Goal: Task Accomplishment & Management: Complete application form

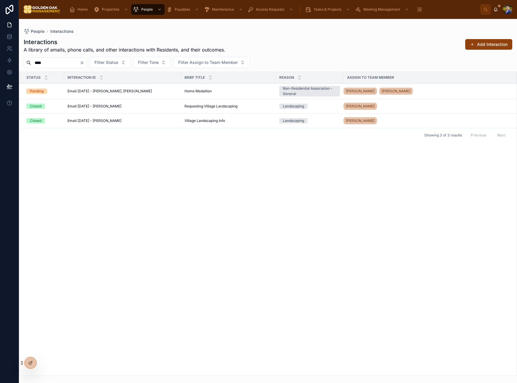
click at [61, 61] on input "****" at bounding box center [55, 63] width 49 height 8
type input "*"
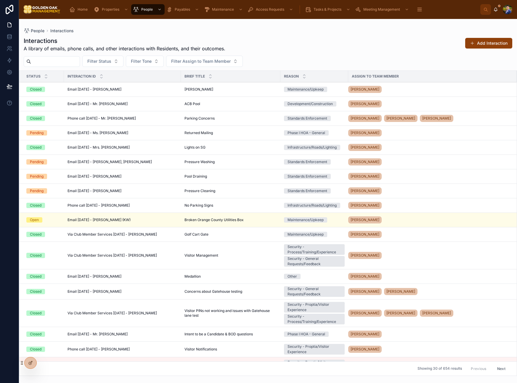
click at [480, 43] on button "Add Interaction" at bounding box center [488, 43] width 47 height 11
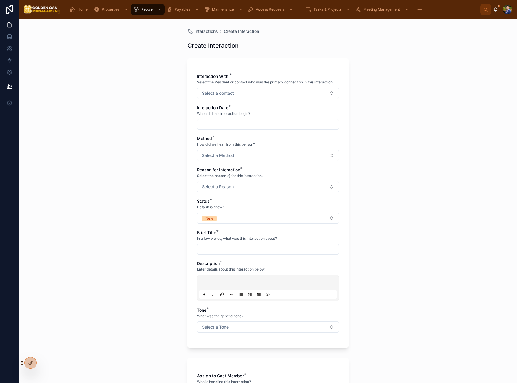
click at [239, 93] on button "Select a contact" at bounding box center [268, 93] width 142 height 11
type input "****"
drag, startPoint x: 261, startPoint y: 128, endPoint x: 246, endPoint y: 126, distance: 15.1
click at [261, 127] on span "[PERSON_NAME]" at bounding box center [246, 127] width 34 height 6
click at [216, 126] on input "text" at bounding box center [267, 125] width 141 height 8
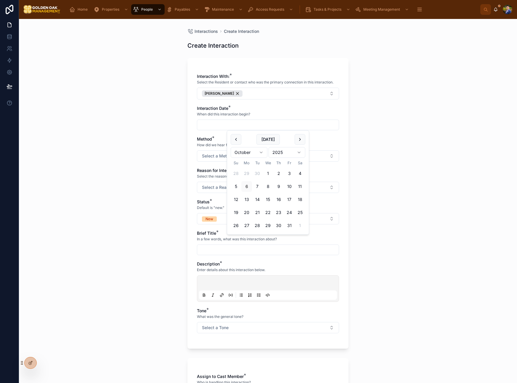
drag, startPoint x: 248, startPoint y: 189, endPoint x: 365, endPoint y: 150, distance: 122.9
click at [248, 189] on button "6" at bounding box center [246, 186] width 11 height 11
type input "*********"
drag, startPoint x: 405, startPoint y: 138, endPoint x: 395, endPoint y: 141, distance: 9.6
click at [404, 138] on div "Interactions Create Interaction Create Interaction Interaction With: * Select t…" at bounding box center [268, 201] width 498 height 364
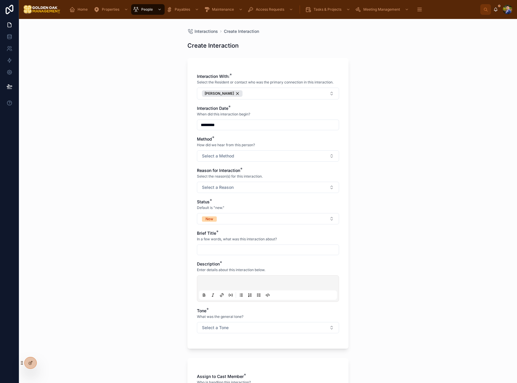
click at [265, 155] on button "Select a Method" at bounding box center [268, 155] width 142 height 11
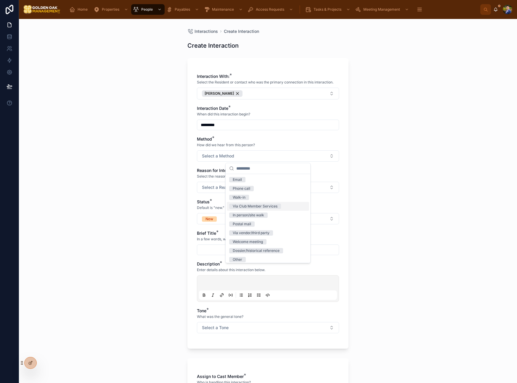
click at [272, 206] on div "Via Club Member Services" at bounding box center [255, 206] width 45 height 5
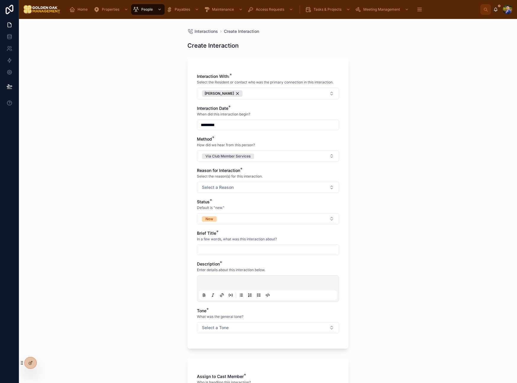
click at [220, 192] on button "Select a Reason" at bounding box center [268, 187] width 142 height 11
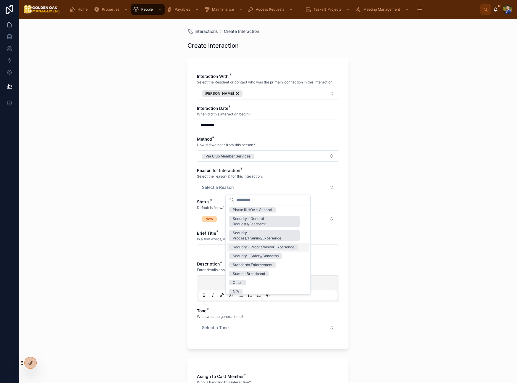
scroll to position [107, 0]
drag, startPoint x: 281, startPoint y: 245, endPoint x: 247, endPoint y: 227, distance: 38.0
click at [281, 245] on div "Security - Proptia/Visitor Experience" at bounding box center [264, 243] width 62 height 5
click at [197, 209] on span "Default is "new."" at bounding box center [211, 207] width 28 height 5
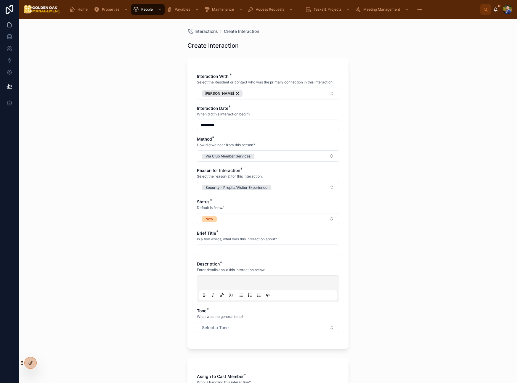
click at [225, 216] on button "New" at bounding box center [268, 218] width 142 height 11
click at [246, 269] on div "Pending" at bounding box center [240, 268] width 14 height 5
click at [215, 252] on input "text" at bounding box center [267, 250] width 141 height 8
type input "**********"
click at [224, 279] on div at bounding box center [268, 288] width 138 height 22
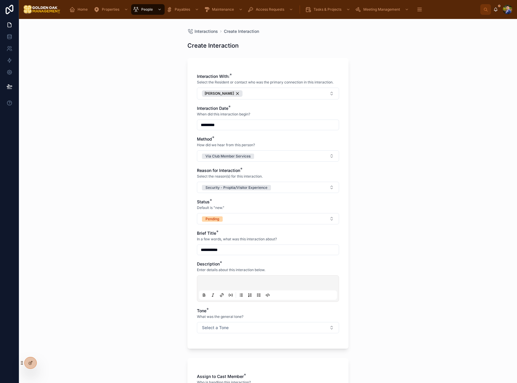
click at [215, 283] on p at bounding box center [269, 284] width 138 height 6
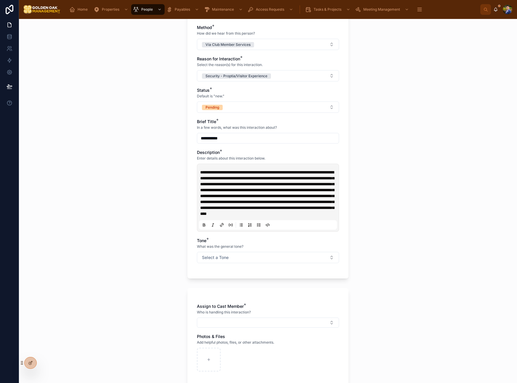
scroll to position [113, 0]
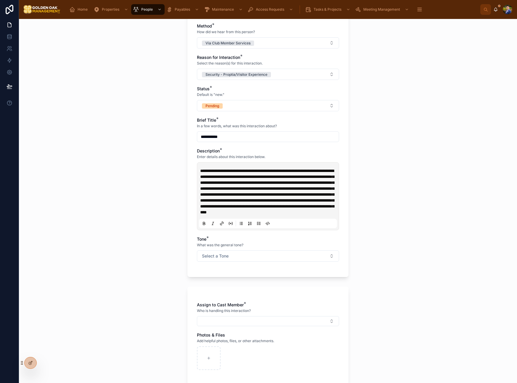
drag, startPoint x: 228, startPoint y: 170, endPoint x: 268, endPoint y: 178, distance: 41.0
click at [228, 170] on span "**********" at bounding box center [267, 192] width 134 height 46
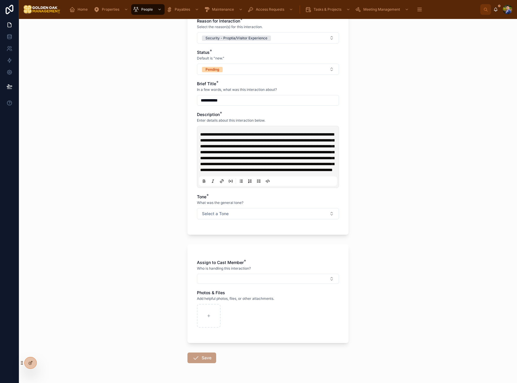
scroll to position [151, 0]
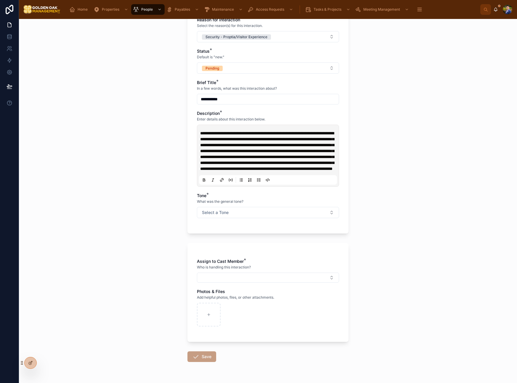
click at [270, 218] on button "Select a Tone" at bounding box center [268, 212] width 142 height 11
click at [255, 272] on div "Negative/Complaint" at bounding box center [249, 271] width 33 height 5
click at [245, 283] on div "Assign to Cast Member * Who is handling this interaction?" at bounding box center [268, 270] width 142 height 24
click at [246, 283] on button "Select Button" at bounding box center [268, 278] width 142 height 10
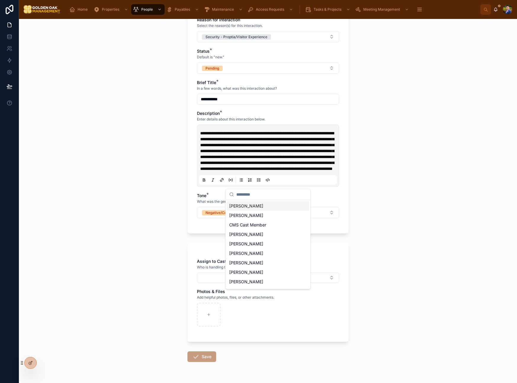
click at [268, 206] on div "[PERSON_NAME]" at bounding box center [268, 205] width 82 height 9
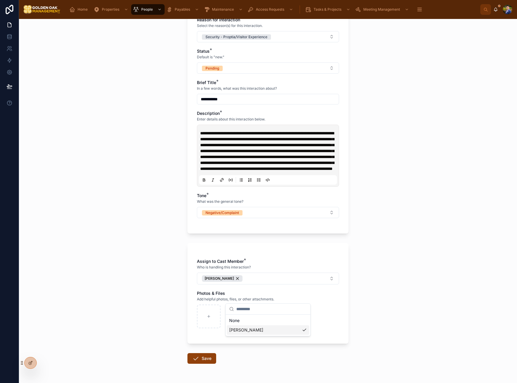
click at [119, 260] on div "**********" at bounding box center [268, 201] width 498 height 364
click at [203, 364] on button "Save" at bounding box center [201, 358] width 29 height 11
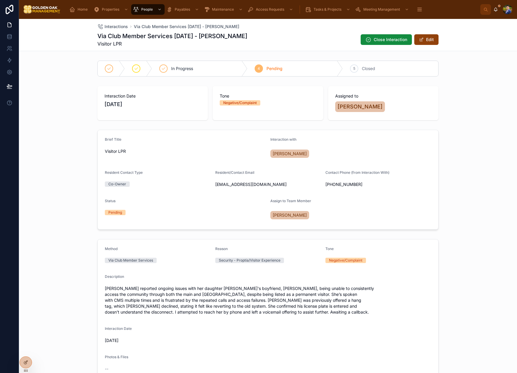
click at [117, 25] on span "Interactions" at bounding box center [115, 27] width 23 height 6
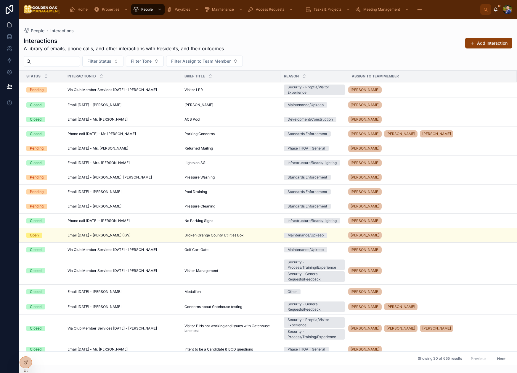
click at [490, 44] on button "Add Interaction" at bounding box center [488, 43] width 47 height 11
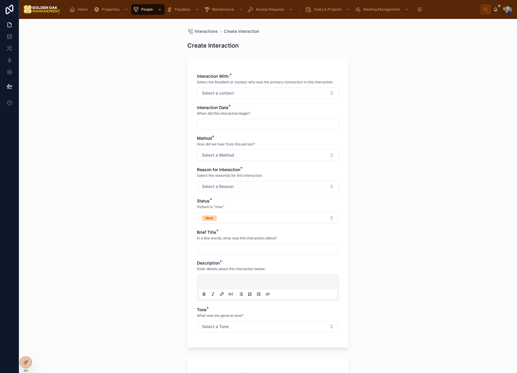
click at [230, 98] on button "Select a contact" at bounding box center [268, 93] width 142 height 11
type input "**********"
click at [272, 119] on div "[PERSON_NAME]" at bounding box center [268, 116] width 82 height 9
click at [215, 126] on input "text" at bounding box center [267, 125] width 141 height 8
click at [247, 188] on button "6" at bounding box center [246, 186] width 11 height 11
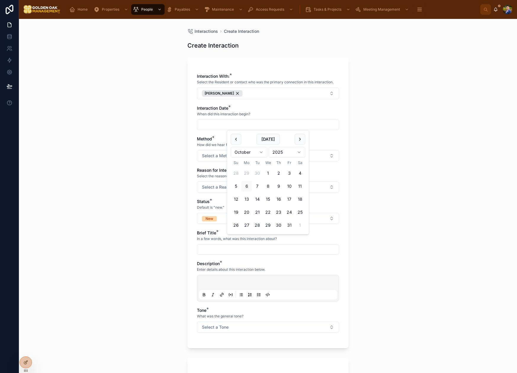
type input "*********"
click at [206, 157] on span "Select a Method" at bounding box center [218, 156] width 32 height 6
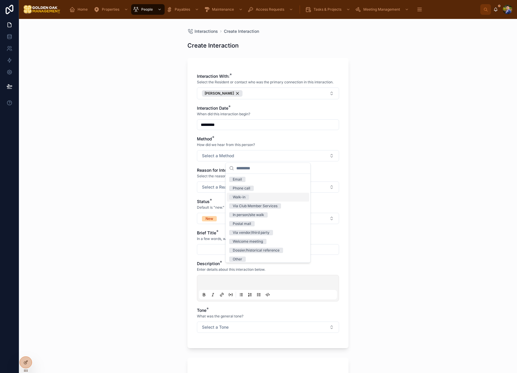
click at [270, 200] on div "Walk-in" at bounding box center [268, 197] width 82 height 9
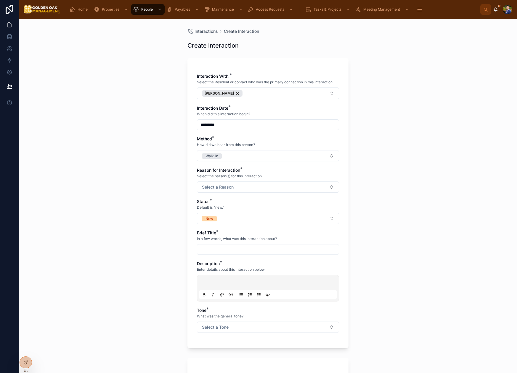
click at [286, 158] on button "Walk-in" at bounding box center [268, 155] width 142 height 11
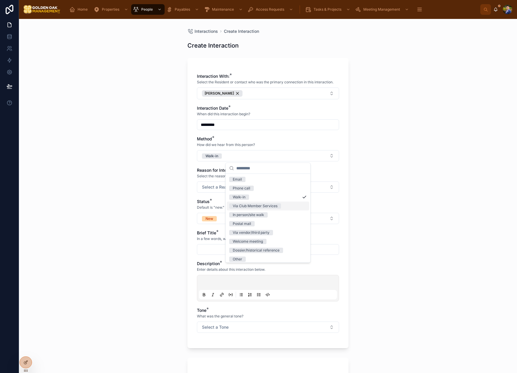
click at [273, 204] on div "Via Club Member Services" at bounding box center [255, 206] width 45 height 5
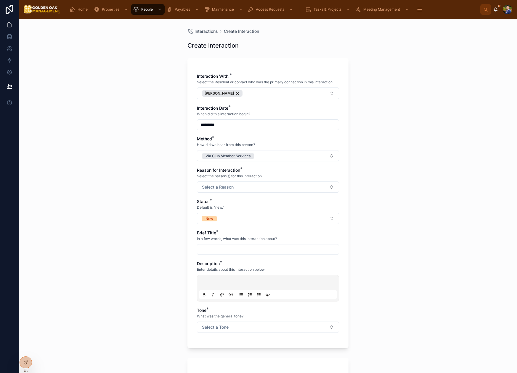
click at [229, 191] on button "Select a Reason" at bounding box center [268, 187] width 142 height 11
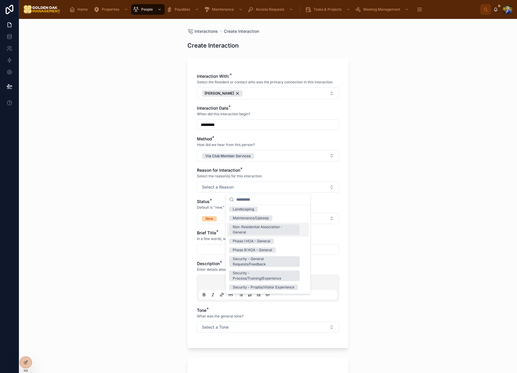
scroll to position [107, 0]
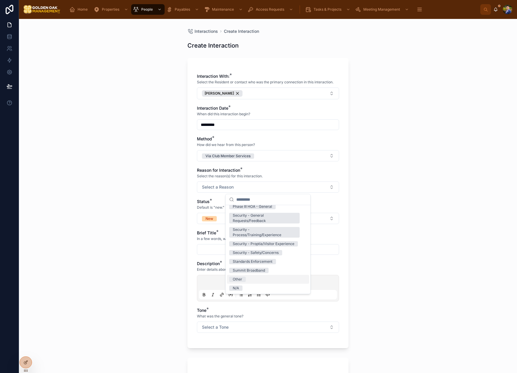
click at [249, 281] on div "Other" at bounding box center [268, 279] width 82 height 9
click at [202, 244] on div at bounding box center [268, 249] width 142 height 11
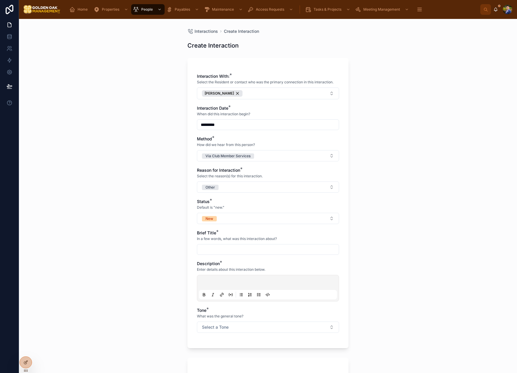
drag, startPoint x: 222, startPoint y: 219, endPoint x: 223, endPoint y: 228, distance: 8.9
click at [222, 220] on button "New" at bounding box center [268, 218] width 142 height 11
click at [243, 275] on div "Closed" at bounding box center [239, 277] width 12 height 5
click at [229, 252] on input "text" at bounding box center [267, 250] width 141 height 8
type input "******"
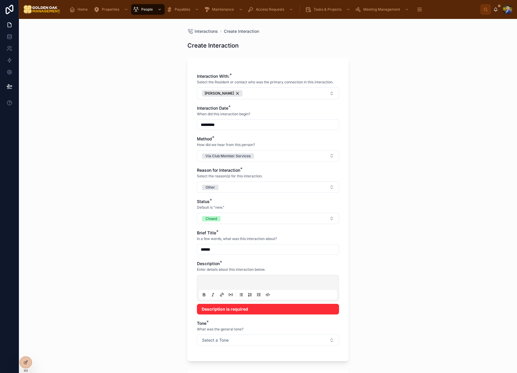
click at [222, 282] on p at bounding box center [269, 284] width 138 height 6
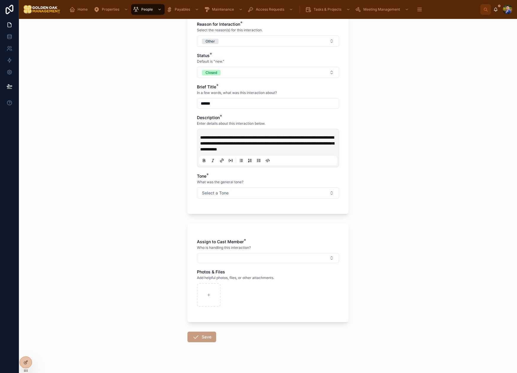
scroll to position [153, 0]
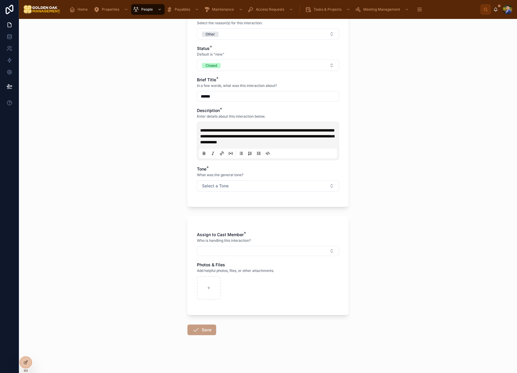
click at [228, 186] on span "Select a Tone" at bounding box center [215, 186] width 27 height 6
drag, startPoint x: 249, startPoint y: 220, endPoint x: 242, endPoint y: 231, distance: 14.1
click at [249, 220] on div "Neutral" at bounding box center [268, 218] width 82 height 9
click at [235, 251] on button "Select Button" at bounding box center [268, 251] width 142 height 10
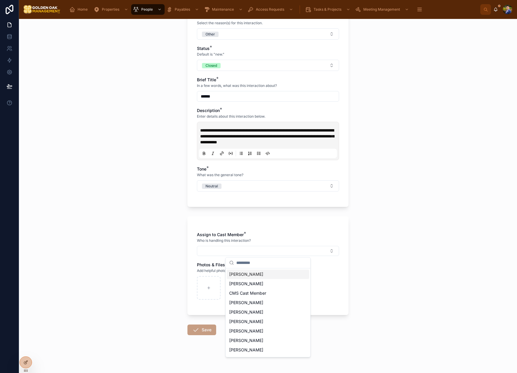
click at [248, 276] on span "[PERSON_NAME]" at bounding box center [246, 275] width 34 height 6
click at [150, 273] on div "**********" at bounding box center [268, 196] width 498 height 355
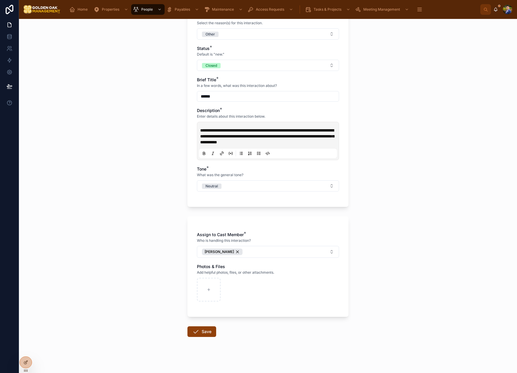
click at [200, 333] on button "Save" at bounding box center [201, 332] width 29 height 11
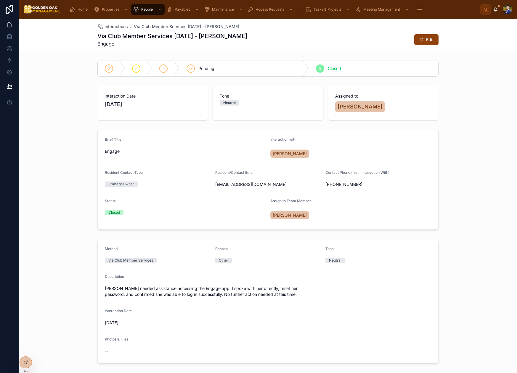
click at [116, 27] on span "Interactions" at bounding box center [115, 27] width 23 height 6
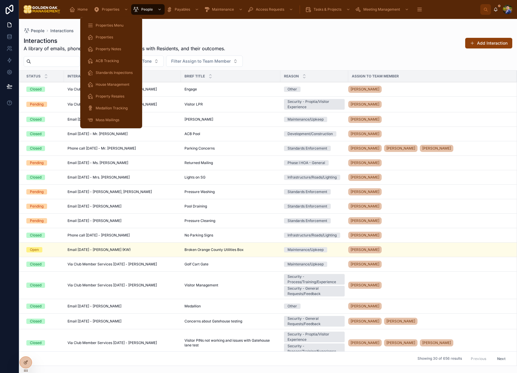
click at [120, 74] on span "Standards Inspections" at bounding box center [114, 72] width 37 height 5
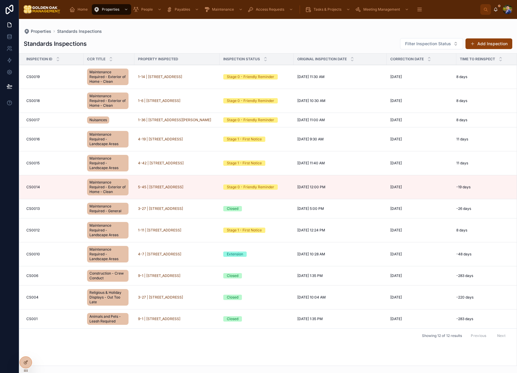
click at [304, 118] on span "[DATE] 11:00 AM" at bounding box center [311, 120] width 28 height 5
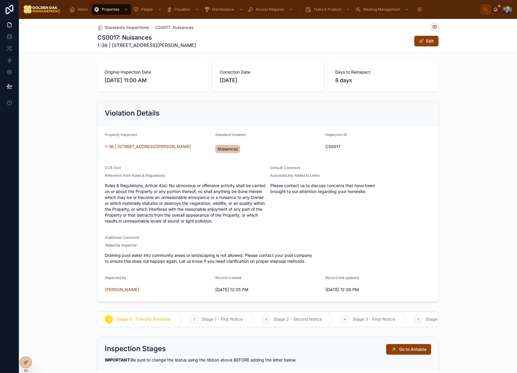
click at [420, 42] on span at bounding box center [421, 41] width 5 height 5
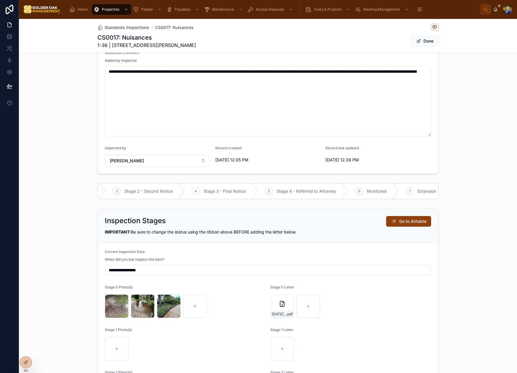
scroll to position [0, 204]
click at [419, 194] on span "Closed" at bounding box center [419, 191] width 13 height 6
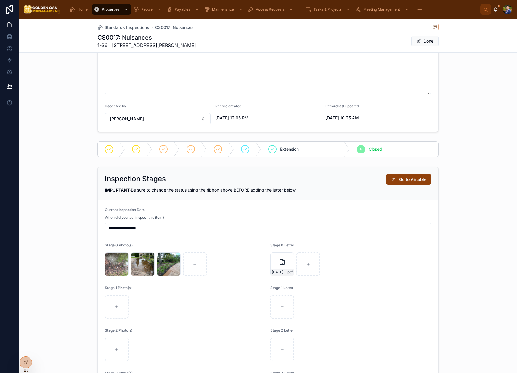
scroll to position [0, 0]
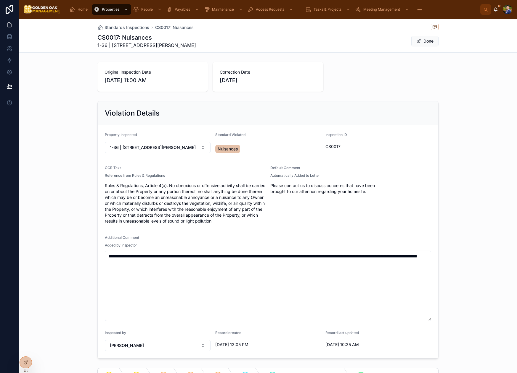
click at [421, 41] on button "Done" at bounding box center [424, 41] width 27 height 11
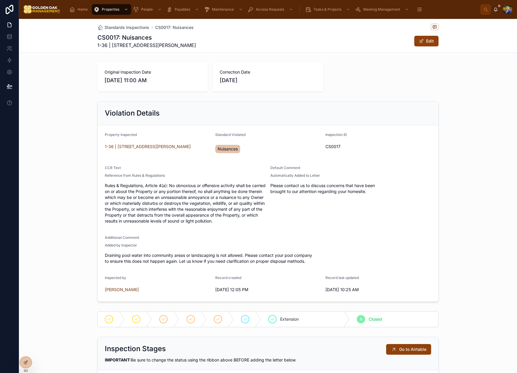
click at [121, 28] on span "Standards Inspections" at bounding box center [126, 28] width 45 height 6
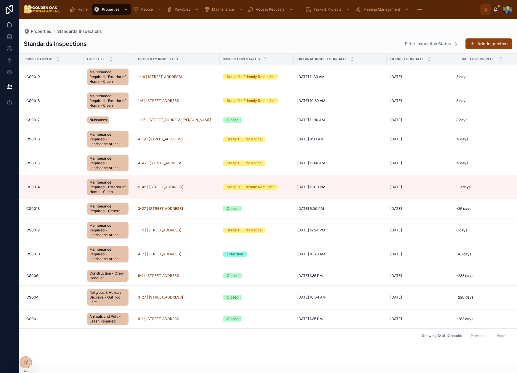
scroll to position [0, 3]
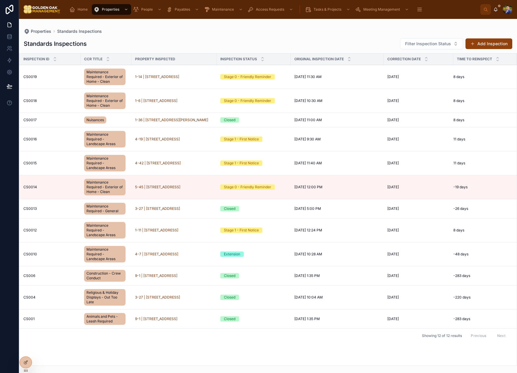
click at [78, 9] on span "Home" at bounding box center [83, 9] width 10 height 5
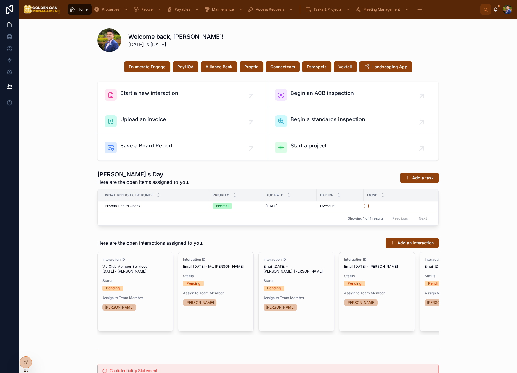
click at [290, 207] on div "[DATE] [DATE]" at bounding box center [288, 206] width 47 height 5
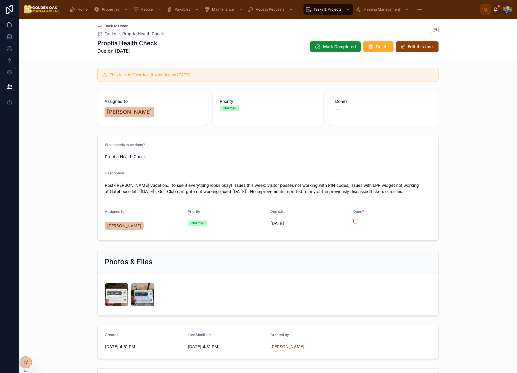
click at [107, 33] on span "Tasks" at bounding box center [110, 34] width 12 height 6
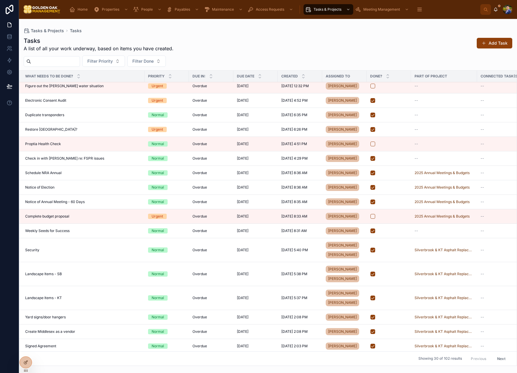
scroll to position [0, 1]
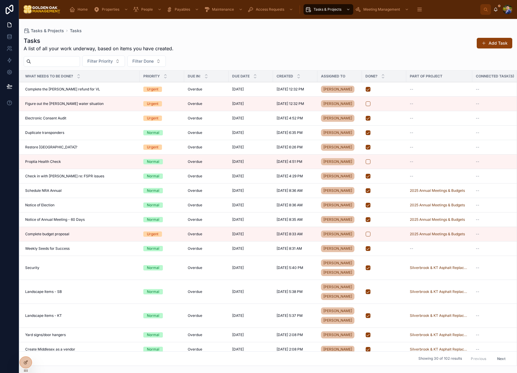
click at [79, 9] on span "Home" at bounding box center [83, 9] width 10 height 5
